Goal: Book appointment/travel/reservation

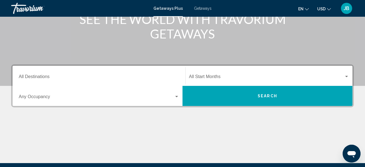
scroll to position [87, 0]
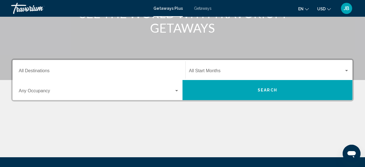
click at [25, 69] on div "Destination All Destinations" at bounding box center [99, 70] width 160 height 18
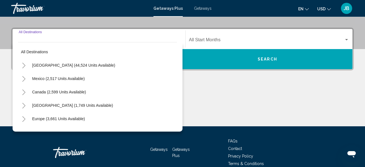
scroll to position [128, 0]
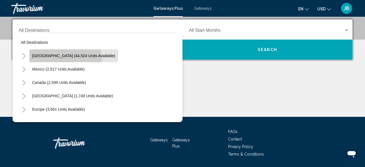
click at [47, 60] on button "[GEOGRAPHIC_DATA] (44,524 units available)" at bounding box center [73, 55] width 89 height 13
type input "**********"
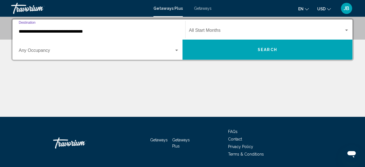
click at [273, 26] on div "Start Month All Start Months" at bounding box center [269, 30] width 160 height 18
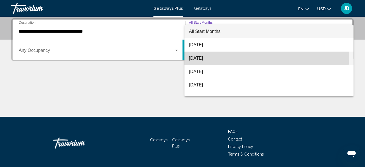
click at [238, 56] on span "[DATE]" at bounding box center [269, 58] width 160 height 13
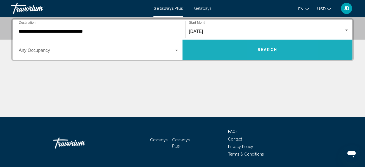
click at [264, 49] on span "Search" at bounding box center [267, 50] width 20 height 4
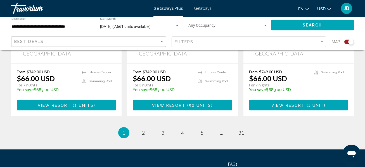
scroll to position [927, 0]
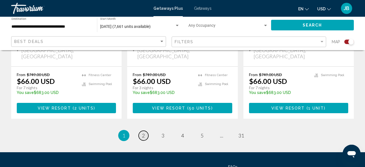
click at [140, 131] on link "page 2" at bounding box center [143, 136] width 10 height 10
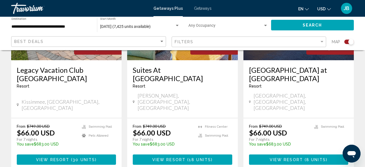
scroll to position [295, 0]
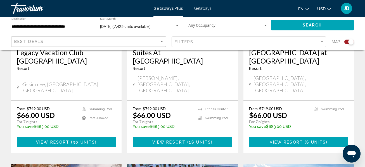
click at [325, 140] on span "( 8 units )" at bounding box center [315, 142] width 25 height 4
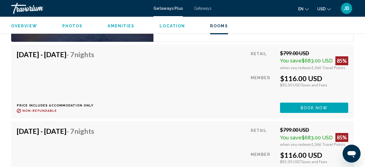
scroll to position [1074, 0]
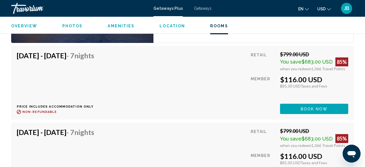
click at [331, 106] on button "Book now" at bounding box center [314, 109] width 68 height 10
